Goal: Task Accomplishment & Management: Manage account settings

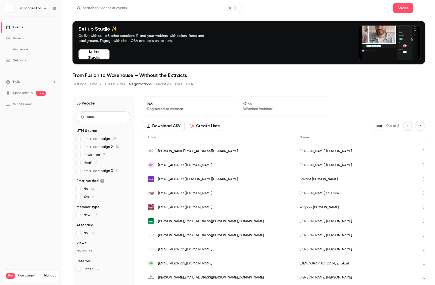
click at [96, 55] on button "Enter Studio" at bounding box center [94, 54] width 31 height 10
click at [18, 62] on div "Settings" at bounding box center [16, 60] width 20 height 5
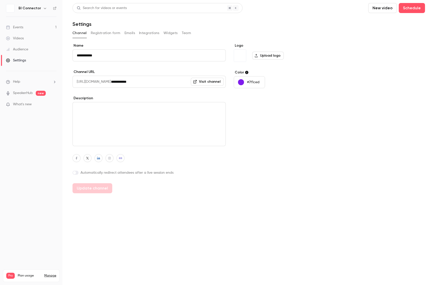
click at [166, 33] on button "Widgets" at bounding box center [171, 33] width 14 height 8
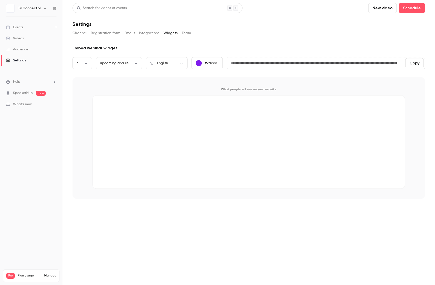
click at [179, 33] on div "Channel Registration form Emails Integrations Widgets Team" at bounding box center [249, 33] width 353 height 8
click at [187, 32] on button "Team" at bounding box center [187, 33] width 10 height 8
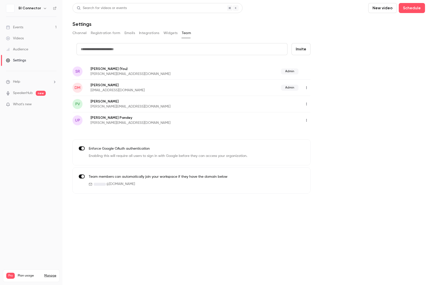
click at [307, 104] on icon "button" at bounding box center [307, 104] width 1 height 3
click at [335, 117] on div "Assign admin role" at bounding box center [334, 116] width 38 height 5
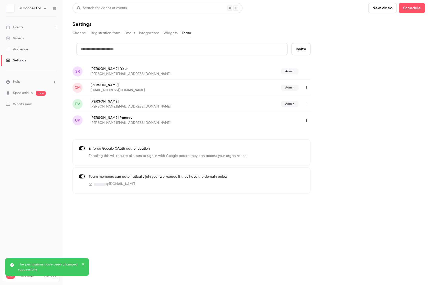
click at [306, 120] on icon "button" at bounding box center [307, 120] width 4 height 4
click at [336, 131] on div "Assign admin role" at bounding box center [334, 132] width 38 height 5
drag, startPoint x: 301, startPoint y: 49, endPoint x: 280, endPoint y: 49, distance: 20.8
click at [280, 49] on form "credit card Invite" at bounding box center [192, 53] width 238 height 20
click at [280, 49] on input "text" at bounding box center [182, 49] width 211 height 12
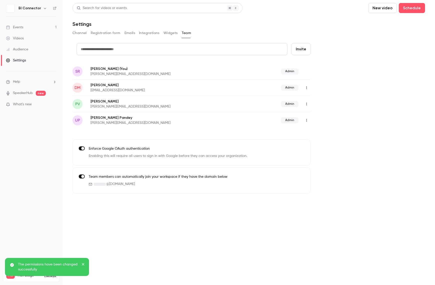
click at [307, 87] on icon "button" at bounding box center [307, 88] width 4 height 4
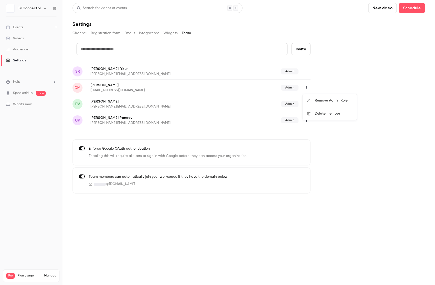
click at [234, 49] on div at bounding box center [217, 142] width 435 height 285
click at [229, 52] on input "text" at bounding box center [182, 49] width 211 height 12
type input "**********"
click at [304, 50] on button "Invite" at bounding box center [301, 49] width 20 height 12
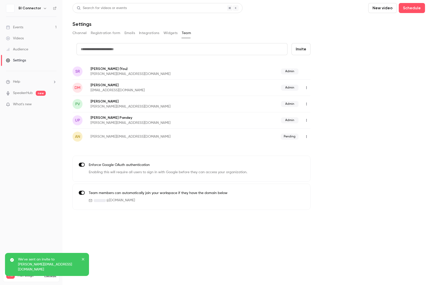
click at [308, 136] on icon "button" at bounding box center [307, 137] width 4 height 4
click at [370, 135] on div at bounding box center [217, 142] width 435 height 285
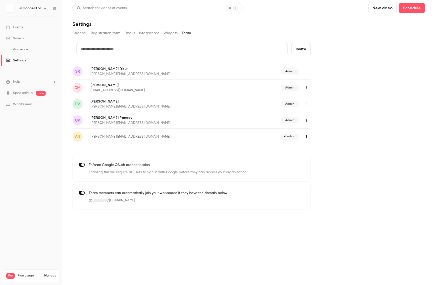
click at [20, 26] on div "Events" at bounding box center [14, 27] width 17 height 5
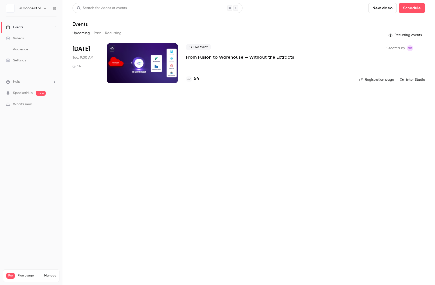
click at [421, 46] on icon "button" at bounding box center [421, 48] width 4 height 4
click at [309, 92] on div at bounding box center [217, 142] width 435 height 285
click at [131, 53] on div at bounding box center [142, 63] width 71 height 40
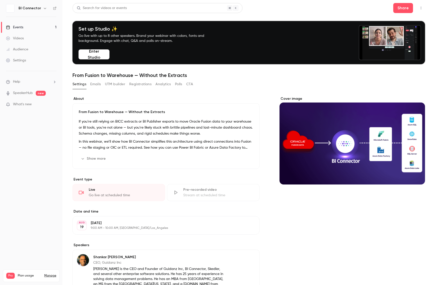
click at [164, 83] on button "Analytics" at bounding box center [164, 84] width 16 height 8
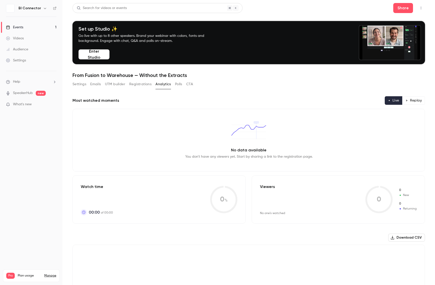
click at [179, 85] on button "Polls" at bounding box center [178, 84] width 7 height 8
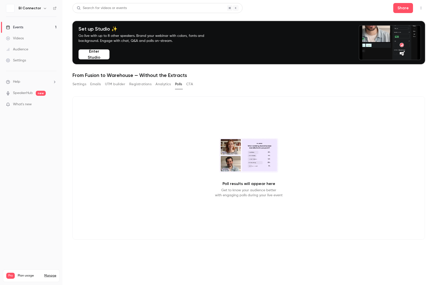
click at [194, 85] on div "Settings Emails UTM builder Registrations Analytics Polls CTA" at bounding box center [249, 85] width 353 height 10
click at [190, 84] on button "CTA" at bounding box center [189, 84] width 7 height 8
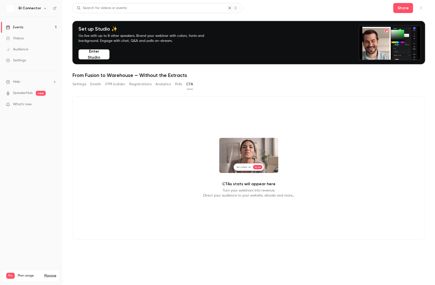
click at [78, 84] on button "Settings" at bounding box center [80, 84] width 14 height 8
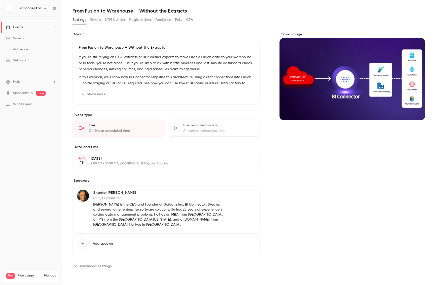
scroll to position [57, 0]
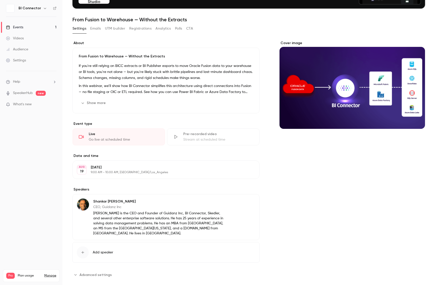
click at [84, 250] on div "button" at bounding box center [83, 252] width 12 height 12
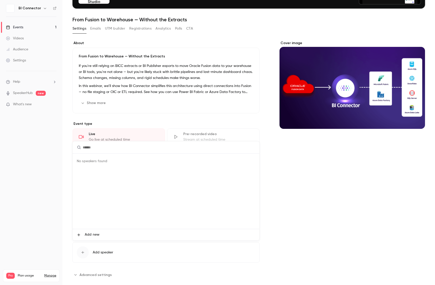
scroll to position [56, 0]
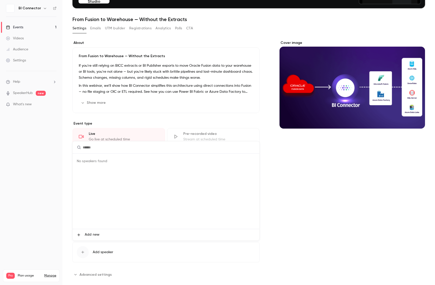
click at [313, 227] on div at bounding box center [217, 142] width 435 height 285
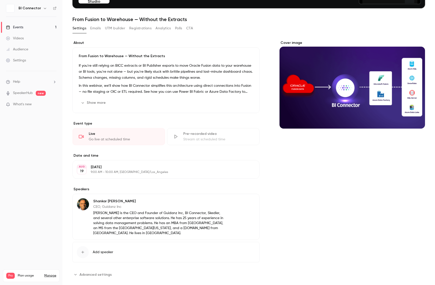
scroll to position [64, 0]
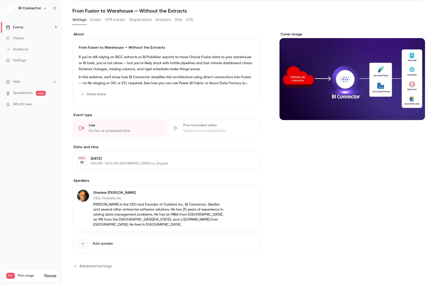
click at [80, 266] on span "Advanced settings" at bounding box center [96, 265] width 32 height 5
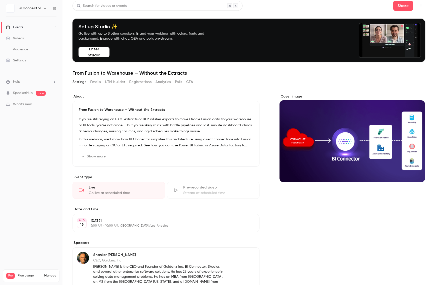
scroll to position [0, 0]
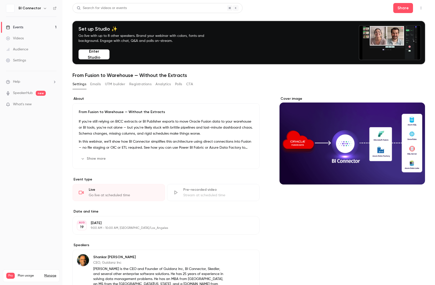
click at [282, 249] on div "Cover image" at bounding box center [353, 238] width 146 height 284
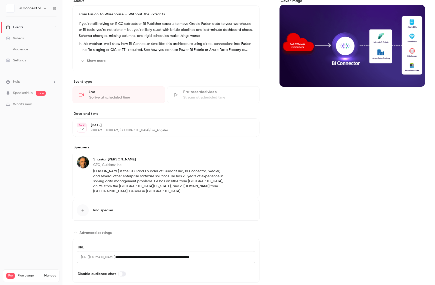
scroll to position [99, 0]
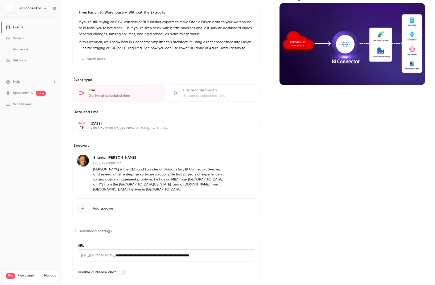
click at [74, 230] on icon "Advanced settings" at bounding box center [76, 230] width 4 height 4
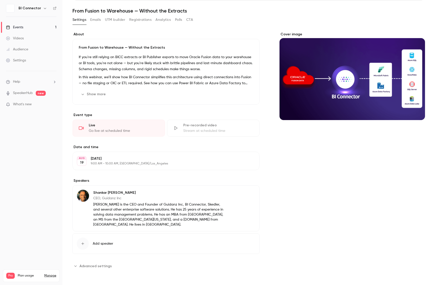
click at [94, 21] on button "Emails" at bounding box center [95, 20] width 11 height 8
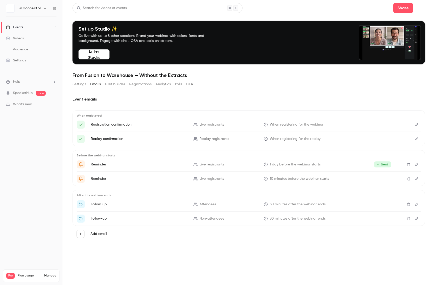
click at [114, 85] on button "UTM builder" at bounding box center [115, 84] width 20 height 8
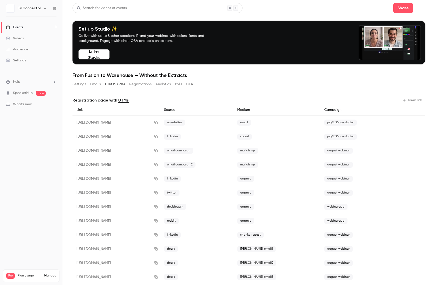
click at [141, 84] on button "Registrations" at bounding box center [140, 84] width 22 height 8
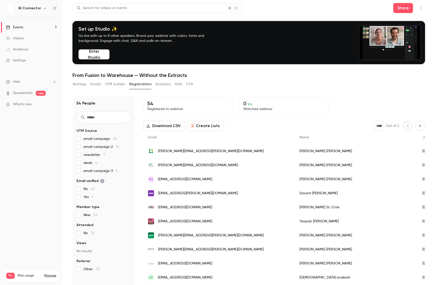
click at [163, 84] on button "Analytics" at bounding box center [164, 84] width 16 height 8
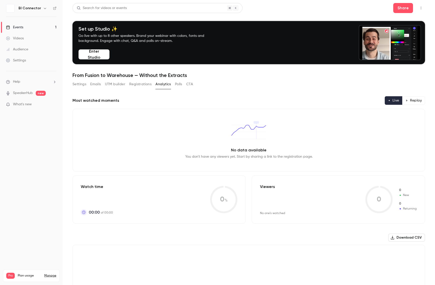
click at [179, 86] on button "Polls" at bounding box center [178, 84] width 7 height 8
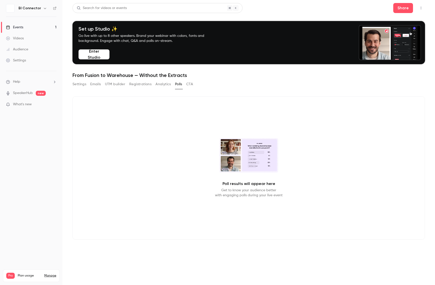
click at [193, 83] on button "CTA" at bounding box center [189, 84] width 7 height 8
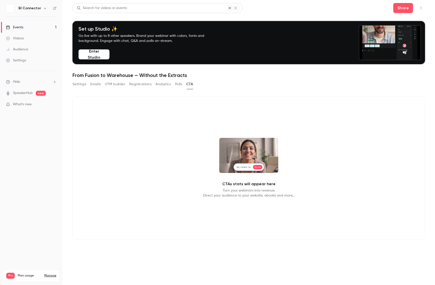
click at [18, 92] on link "SpeakerHub" at bounding box center [23, 92] width 20 height 5
click at [88, 53] on button "Enter Studio" at bounding box center [94, 54] width 31 height 10
